Goal: Information Seeking & Learning: Learn about a topic

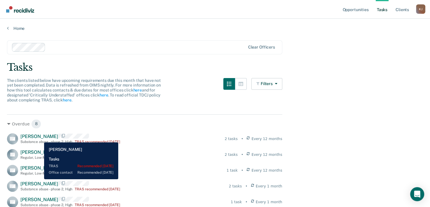
click at [40, 138] on span "[PERSON_NAME]" at bounding box center [39, 136] width 38 height 6
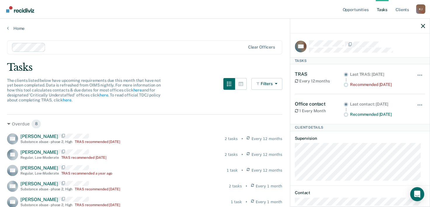
click at [196, 63] on div "Tasks" at bounding box center [215, 67] width 416 height 12
click at [381, 9] on link "Tasks" at bounding box center [382, 9] width 13 height 19
click at [356, 8] on link "Opportunities" at bounding box center [355, 9] width 28 height 19
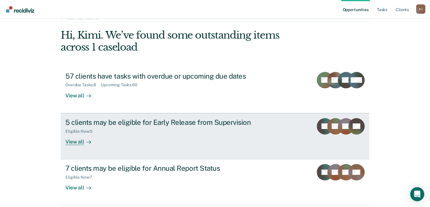
scroll to position [41, 0]
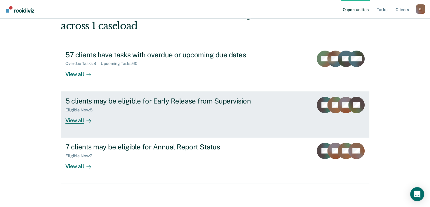
click at [71, 121] on div "View all" at bounding box center [81, 117] width 33 height 11
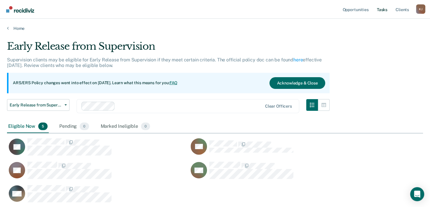
click at [378, 8] on link "Tasks" at bounding box center [382, 9] width 13 height 19
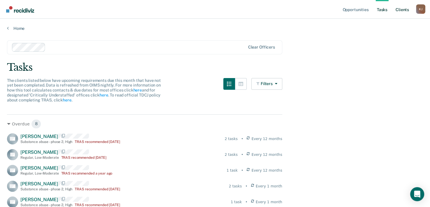
click at [402, 12] on link "Client s" at bounding box center [402, 9] width 16 height 19
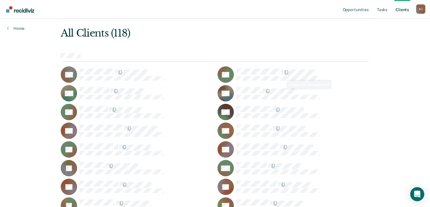
scroll to position [58, 0]
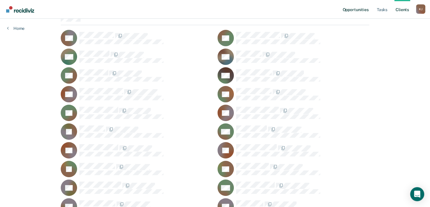
click at [356, 11] on link "Opportunities" at bounding box center [355, 9] width 28 height 19
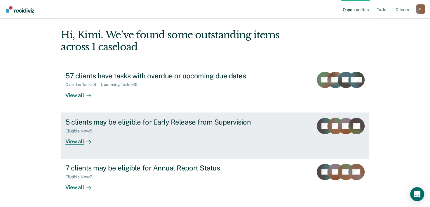
scroll to position [41, 0]
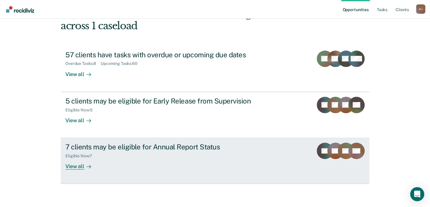
click at [69, 166] on div "View all" at bounding box center [81, 163] width 33 height 11
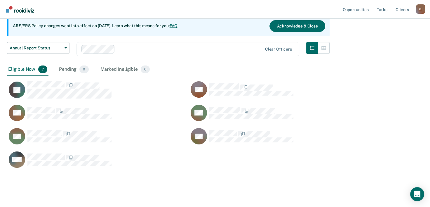
scroll to position [66, 0]
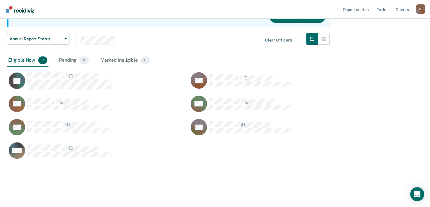
click at [133, 185] on main "Annual Report Status Supervision clients may be eligible for Annual Report Stat…" at bounding box center [215, 85] width 430 height 241
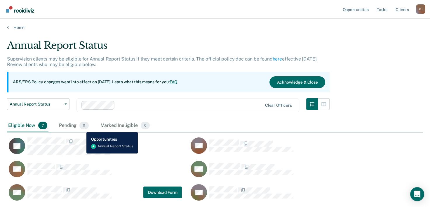
scroll to position [0, 0]
